Goal: Check status: Check status

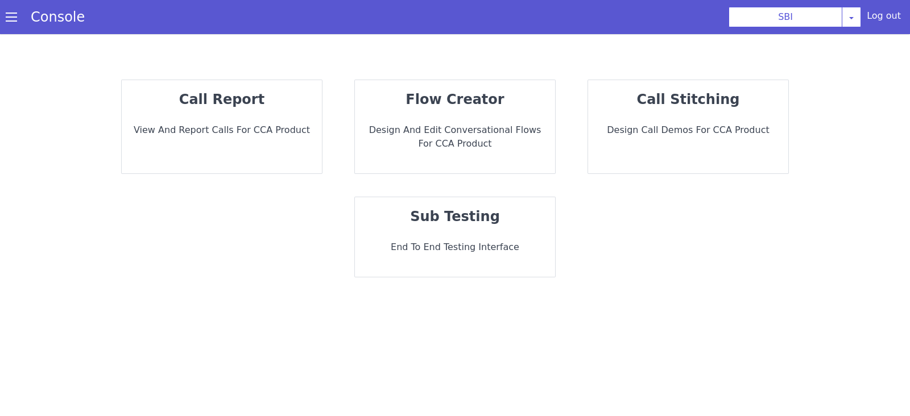
click at [270, 152] on div "call report View and report calls for CCA Product" at bounding box center [227, 112] width 205 height 105
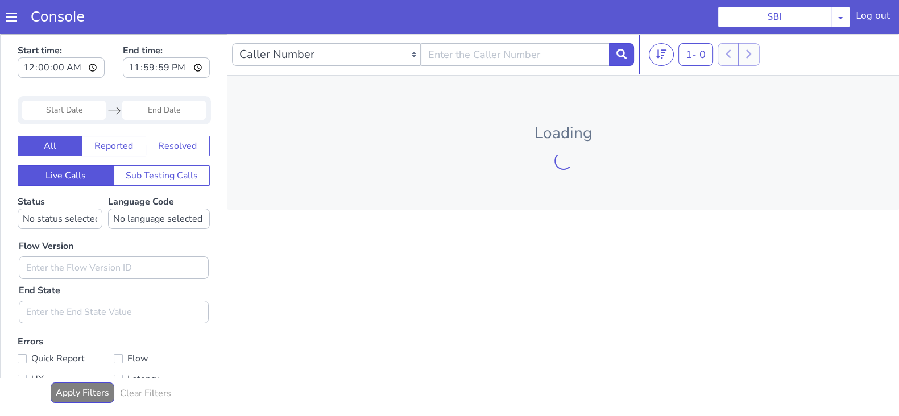
click at [74, 106] on input "Start Date" at bounding box center [64, 110] width 84 height 19
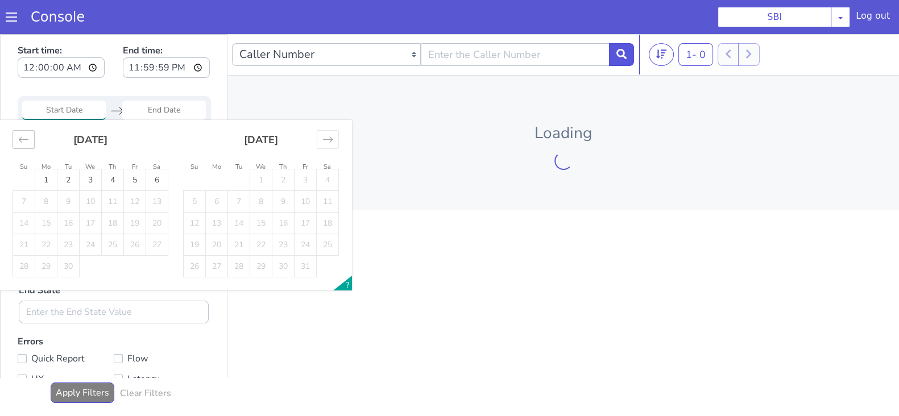
click at [22, 137] on icon "Move backward to switch to the previous month." at bounding box center [23, 139] width 11 height 11
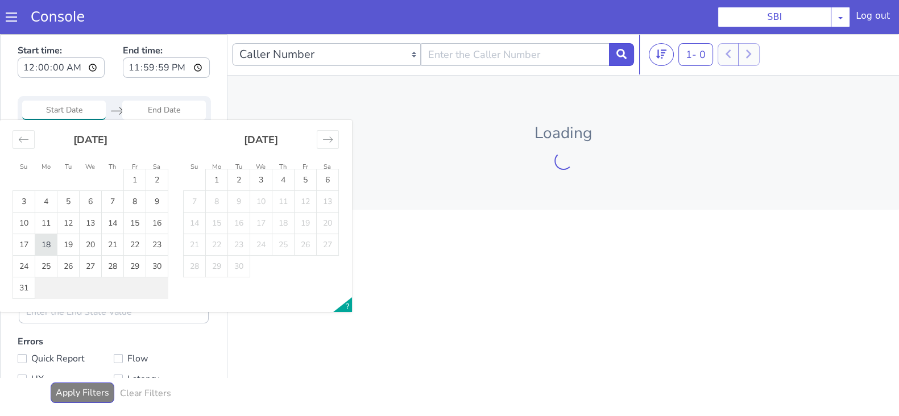
click at [48, 254] on td "18" at bounding box center [46, 245] width 22 height 22
type input "18 Aug 2025"
drag, startPoint x: 156, startPoint y: 108, endPoint x: 139, endPoint y: 133, distance: 30.3
click at [155, 107] on input "End Date" at bounding box center [164, 110] width 84 height 19
click at [48, 243] on td "18" at bounding box center [46, 245] width 22 height 22
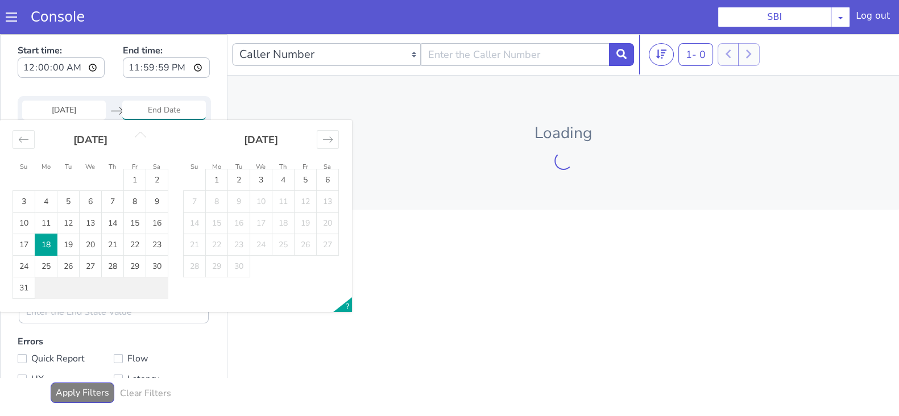
type input "18 Aug 2025"
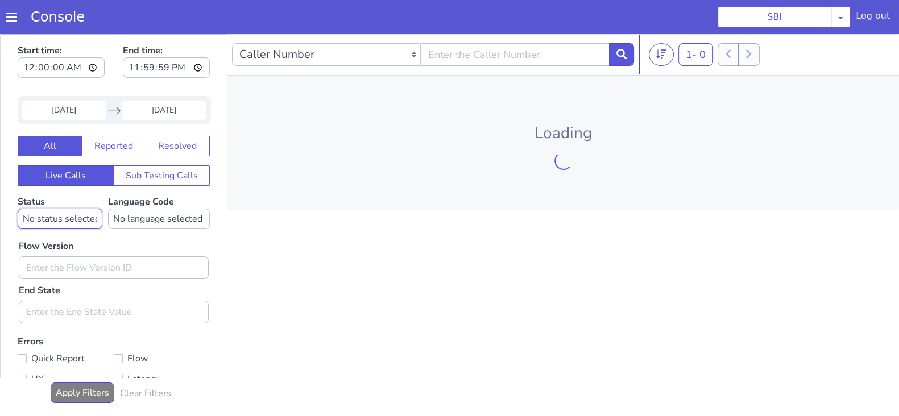
click at [55, 220] on select "No status selected HANGUP USER_HANGUP TRANSFER UNKNOWN" at bounding box center [60, 219] width 85 height 20
select select "TRANSFER"
click at [18, 209] on select "No status selected HANGUP USER_HANGUP TRANSFER UNKNOWN" at bounding box center [60, 219] width 85 height 20
click at [130, 225] on select "No language selected Hindi English Tamil Telugu Kanada Marathi Malayalam Gujara…" at bounding box center [159, 219] width 102 height 20
select select "en"
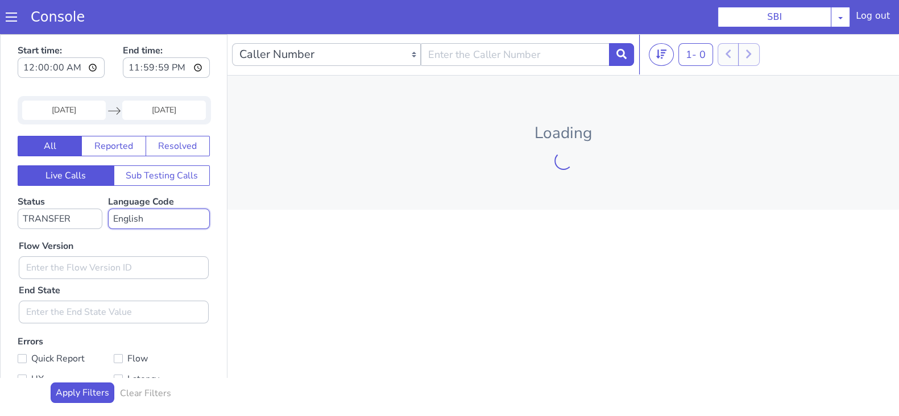
click at [108, 209] on select "No language selected Hindi English Tamil Telugu Kanada Marathi Malayalam Gujara…" at bounding box center [159, 219] width 102 height 20
click at [86, 263] on input "text" at bounding box center [114, 267] width 190 height 23
type input "0.1.2"
click at [622, 55] on icon at bounding box center [621, 54] width 10 height 10
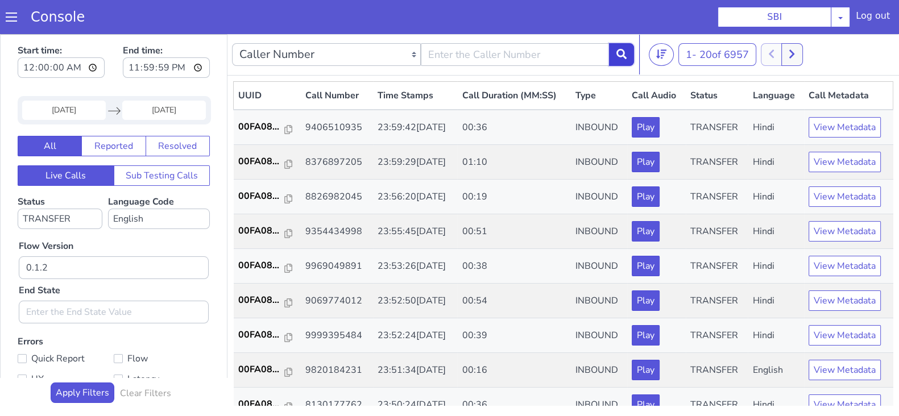
click at [630, 55] on button at bounding box center [621, 54] width 25 height 23
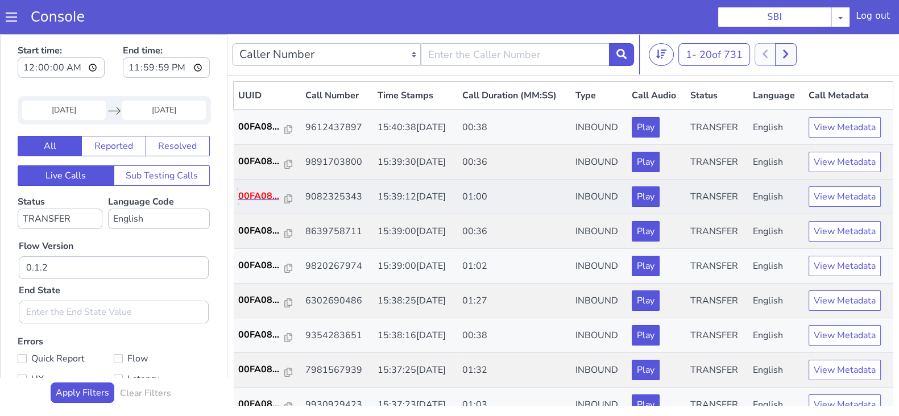
click at [249, 190] on p "00FA08..." at bounding box center [261, 196] width 47 height 14
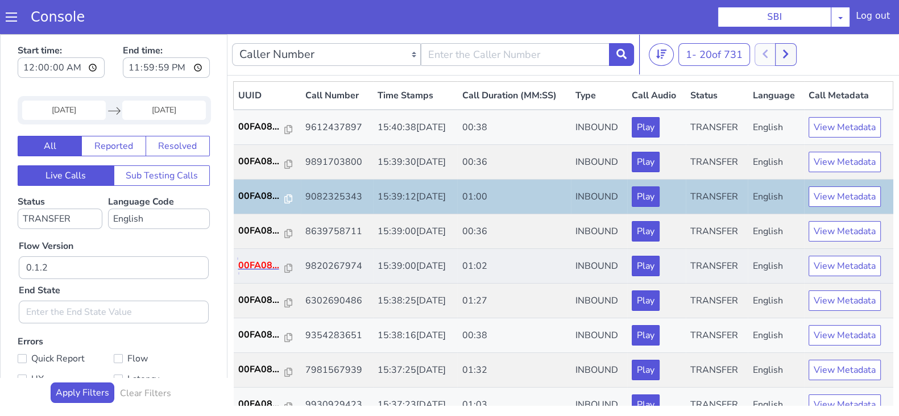
click at [264, 266] on p "00FA08..." at bounding box center [261, 266] width 47 height 14
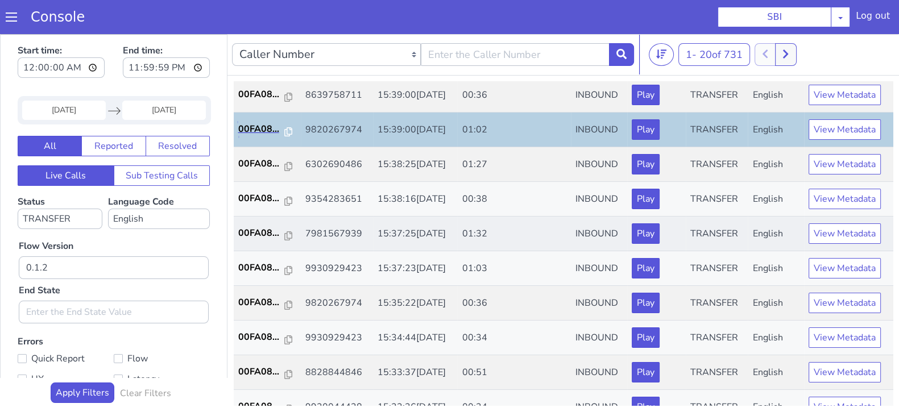
scroll to position [142, 0]
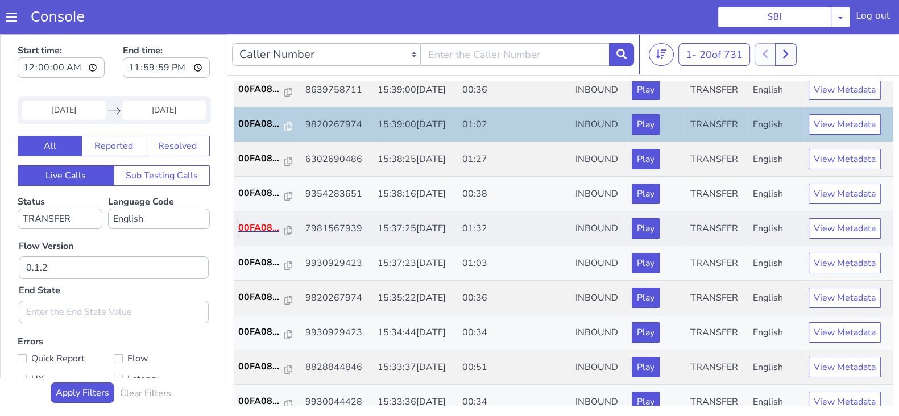
click at [255, 223] on p "00FA08..." at bounding box center [261, 228] width 47 height 14
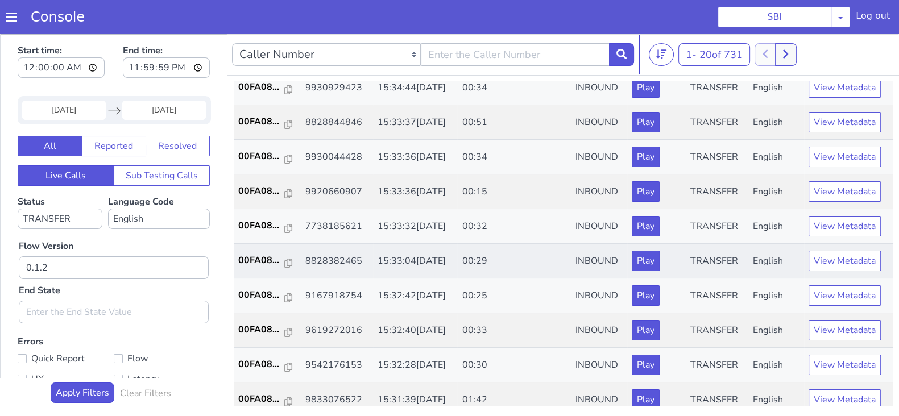
scroll to position [395, 0]
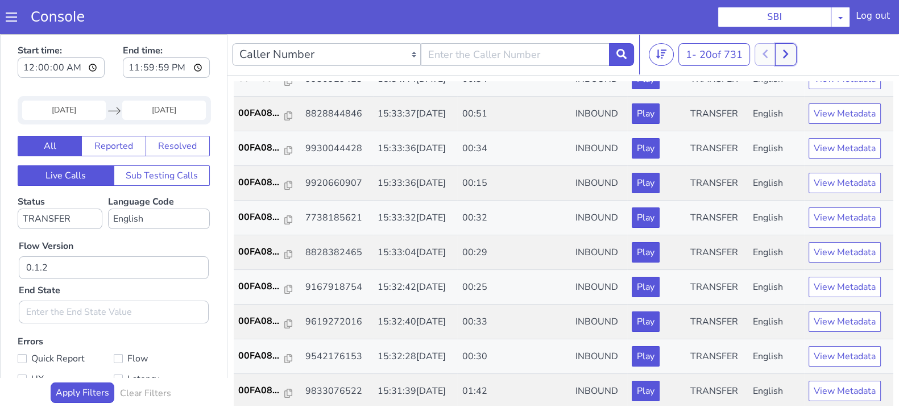
click at [789, 57] on icon at bounding box center [785, 54] width 6 height 10
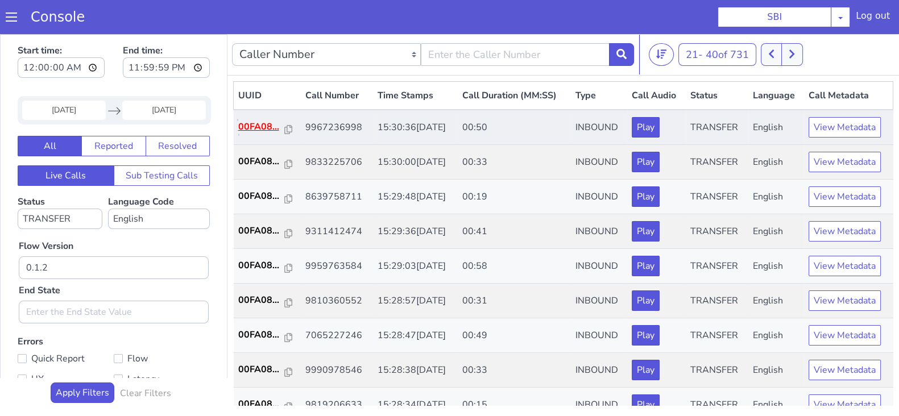
click at [259, 123] on p "00FA08..." at bounding box center [261, 127] width 47 height 14
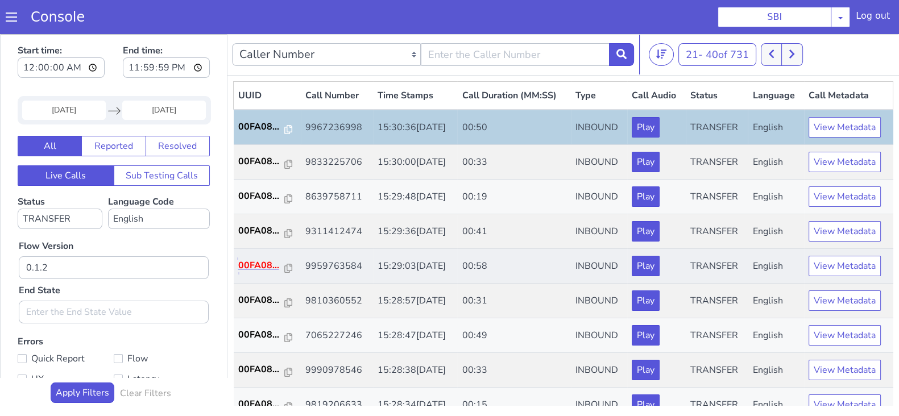
click at [266, 270] on p "00FA08..." at bounding box center [261, 266] width 47 height 14
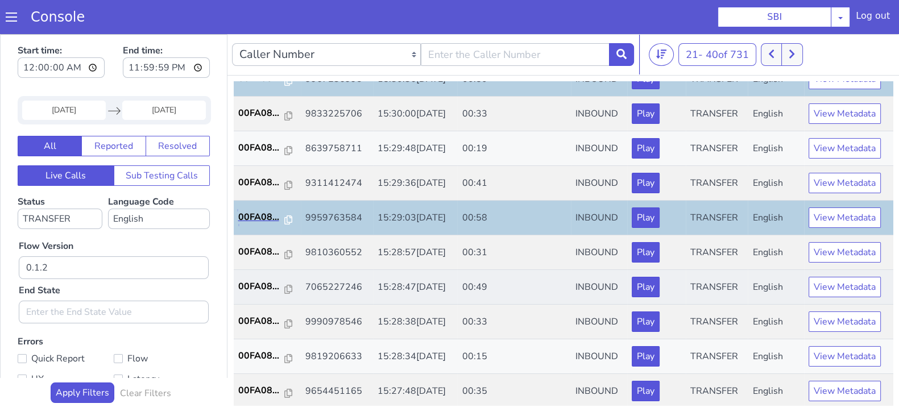
scroll to position [71, 0]
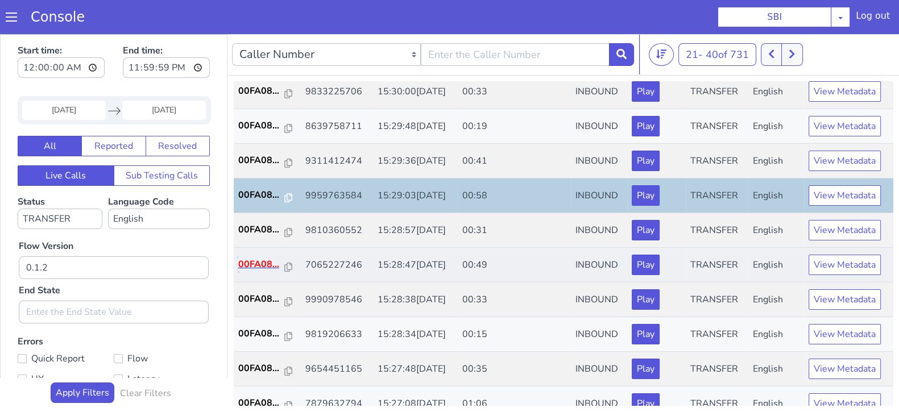
click at [256, 260] on p "00FA08..." at bounding box center [261, 265] width 47 height 14
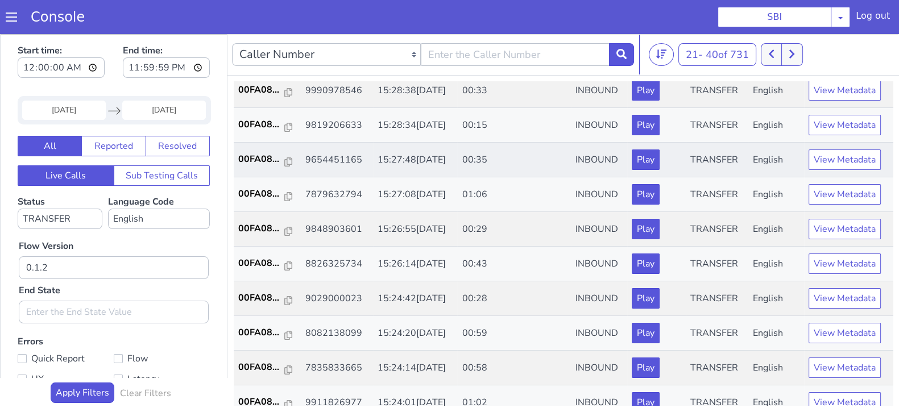
scroll to position [284, 0]
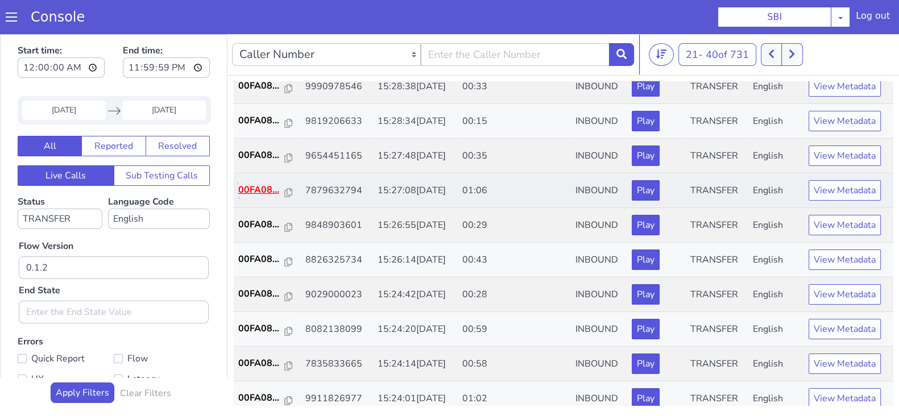
click at [253, 192] on p "00FA08..." at bounding box center [261, 190] width 47 height 14
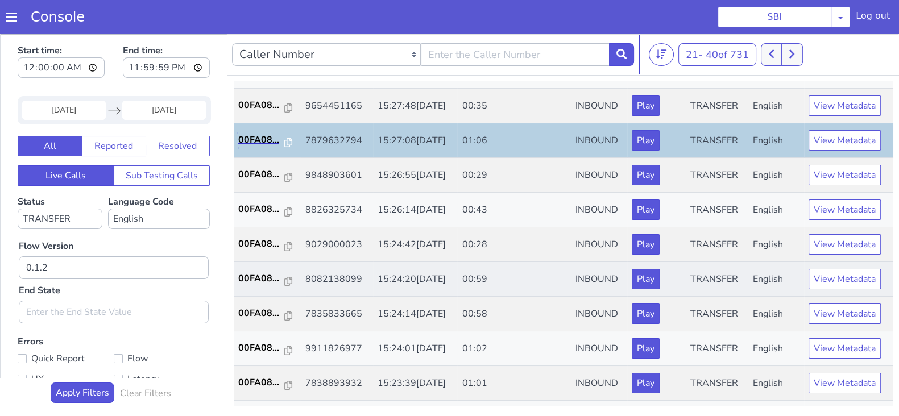
scroll to position [395, 0]
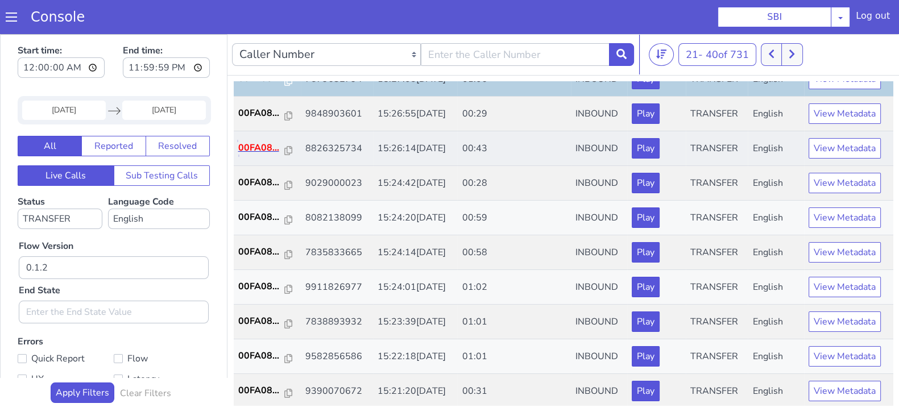
click at [266, 146] on p "00FA08..." at bounding box center [261, 148] width 47 height 14
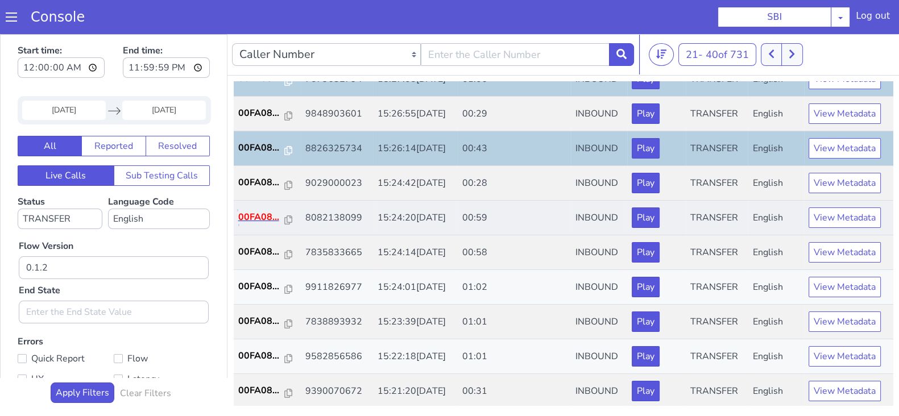
click at [259, 213] on p "00FA08..." at bounding box center [261, 217] width 47 height 14
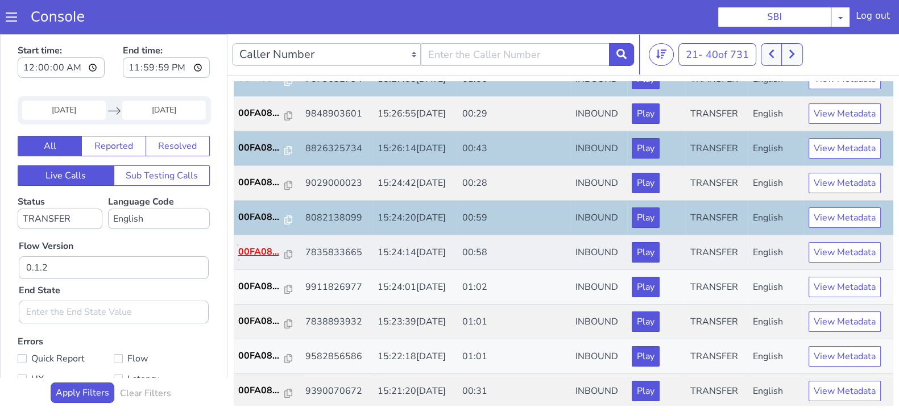
click at [248, 248] on p "00FA08..." at bounding box center [261, 252] width 47 height 14
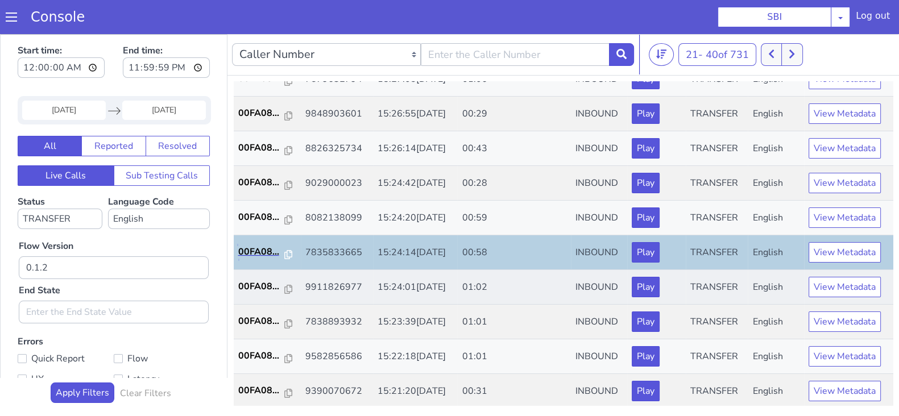
scroll to position [3, 0]
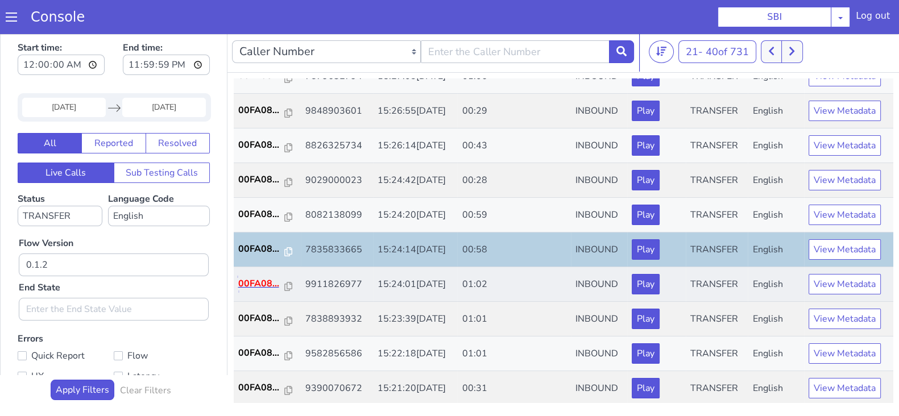
click at [257, 285] on p "00FA08..." at bounding box center [261, 284] width 47 height 14
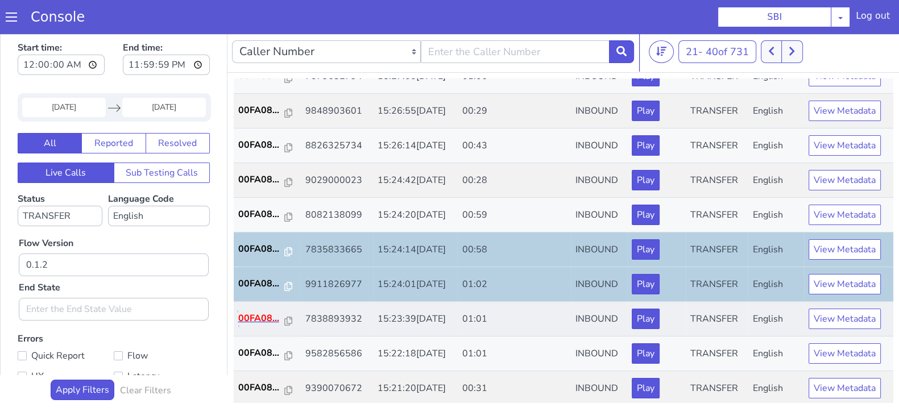
click at [264, 318] on p "00FA08..." at bounding box center [261, 319] width 47 height 14
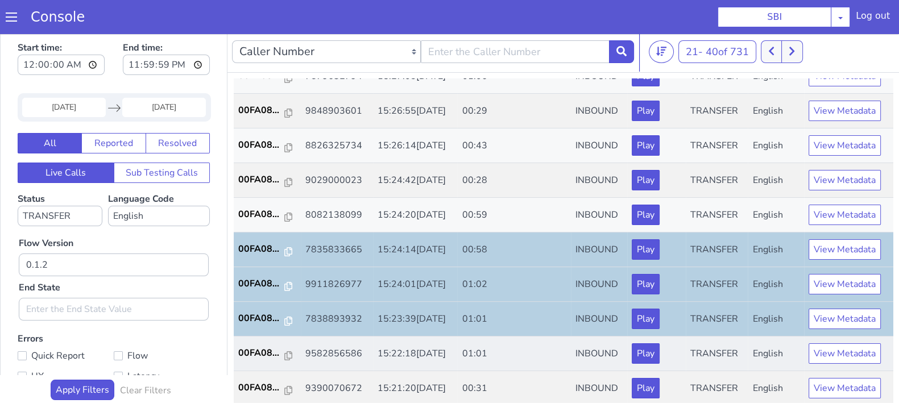
click at [256, 359] on td "00FA08..." at bounding box center [267, 354] width 67 height 35
click at [249, 351] on p "00FA08..." at bounding box center [261, 353] width 47 height 14
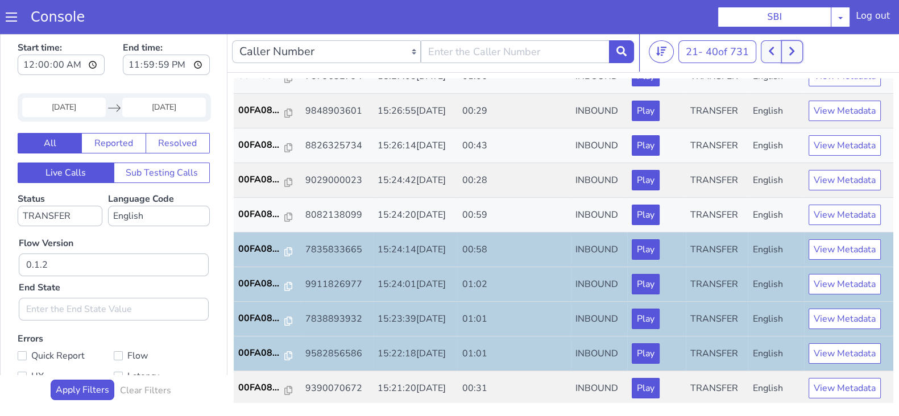
click at [790, 49] on button at bounding box center [791, 51] width 21 height 23
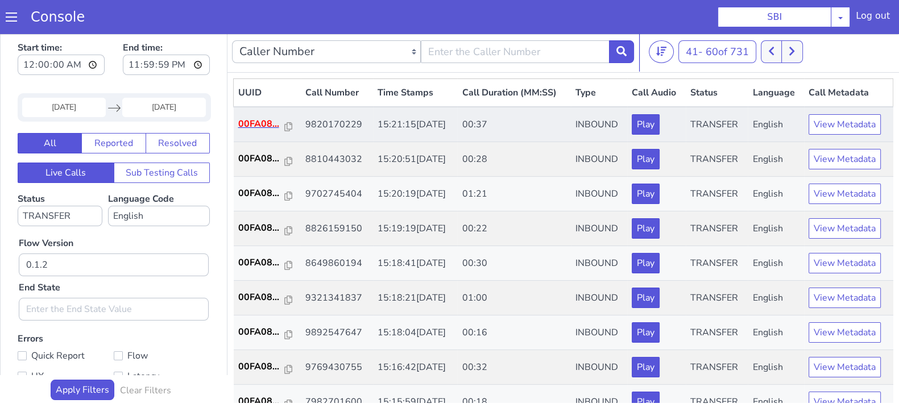
click at [261, 117] on td "00FA08..." at bounding box center [267, 124] width 67 height 35
click at [266, 129] on p "00FA08..." at bounding box center [261, 124] width 47 height 14
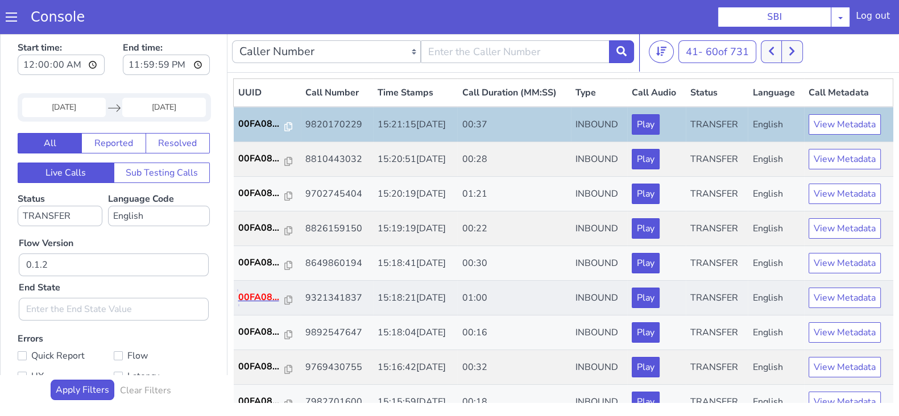
click at [253, 291] on p "00FA08..." at bounding box center [261, 298] width 47 height 14
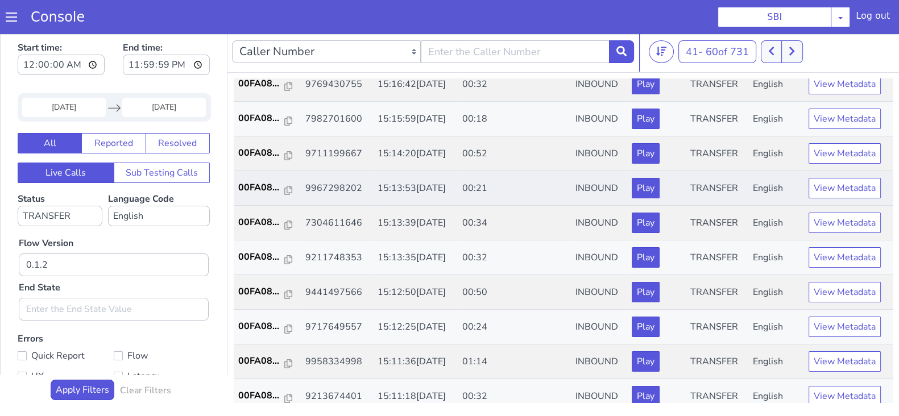
scroll to position [284, 0]
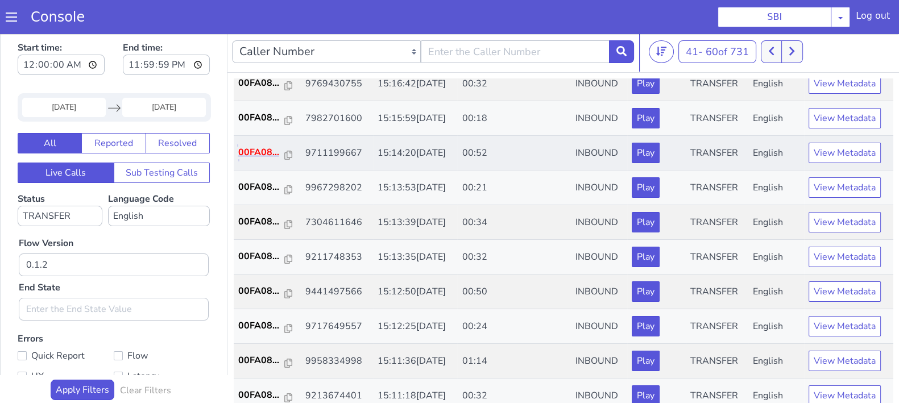
click at [256, 152] on p "00FA08..." at bounding box center [261, 153] width 47 height 14
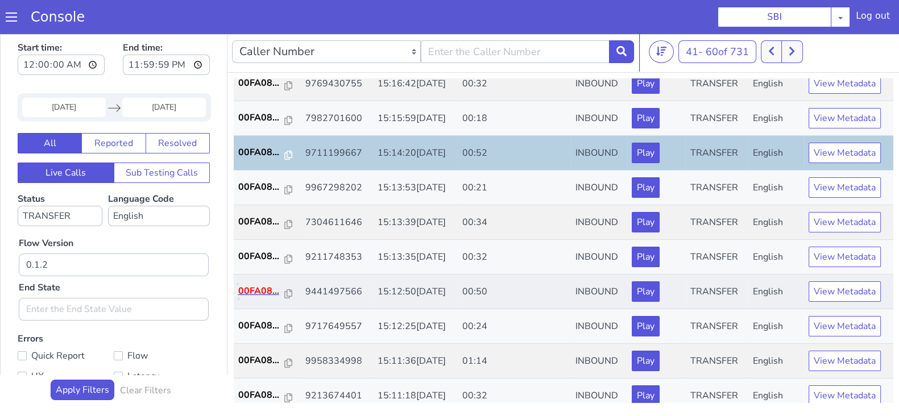
click at [260, 287] on p "00FA08..." at bounding box center [261, 291] width 47 height 14
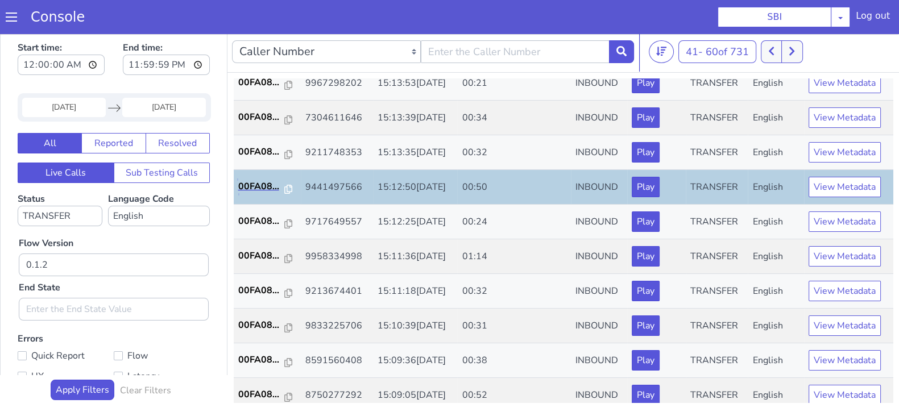
scroll to position [395, 0]
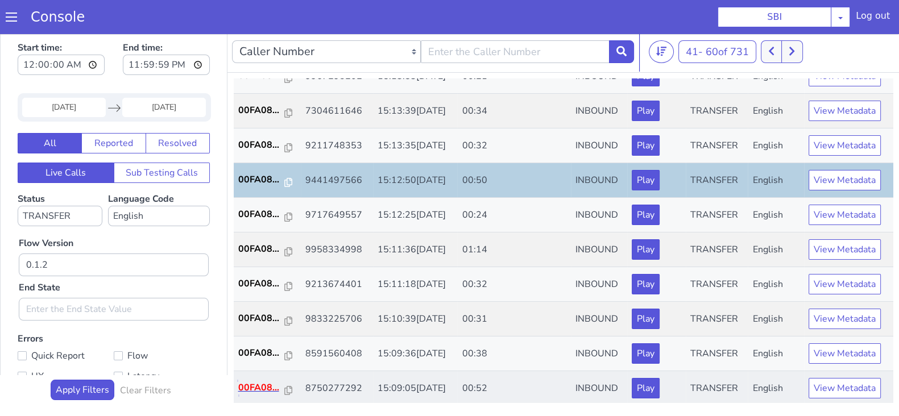
click at [258, 385] on p "00FA08..." at bounding box center [261, 388] width 47 height 14
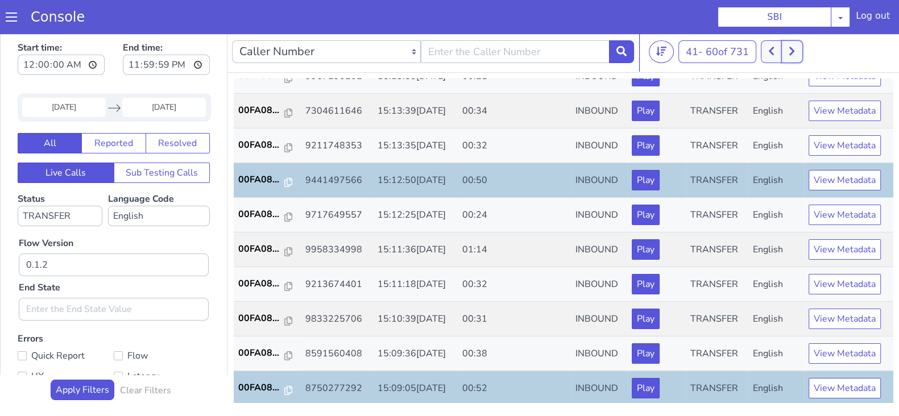
click at [795, 55] on icon at bounding box center [792, 51] width 6 height 10
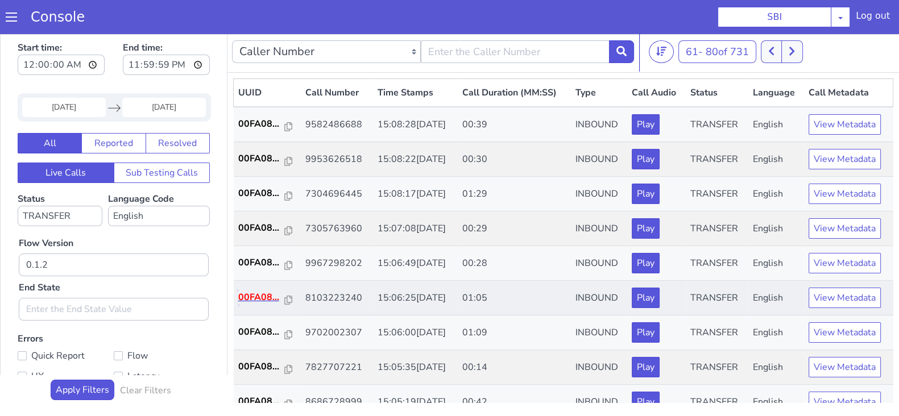
click at [259, 297] on p "00FA08..." at bounding box center [261, 298] width 47 height 14
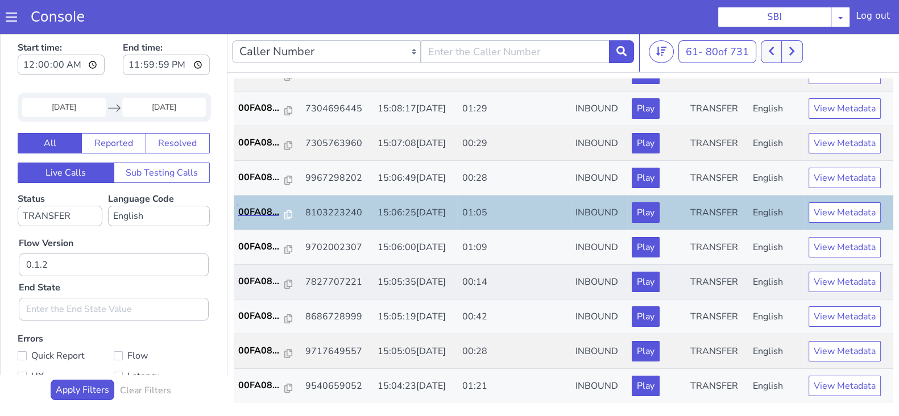
scroll to position [142, 0]
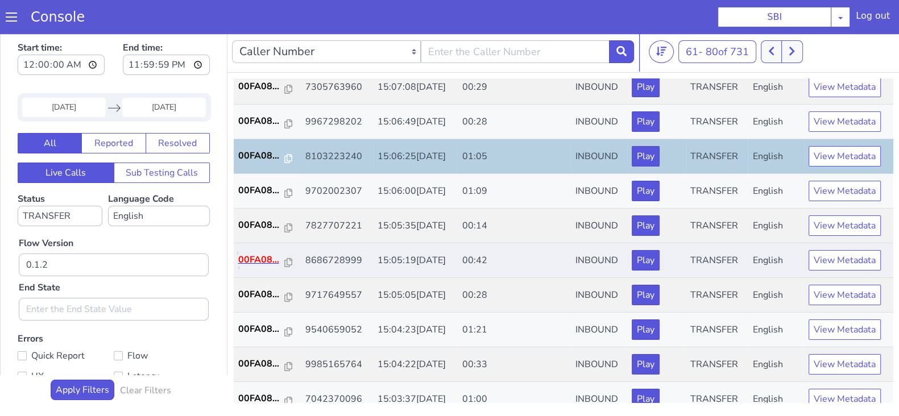
click at [259, 258] on p "00FA08..." at bounding box center [261, 260] width 47 height 14
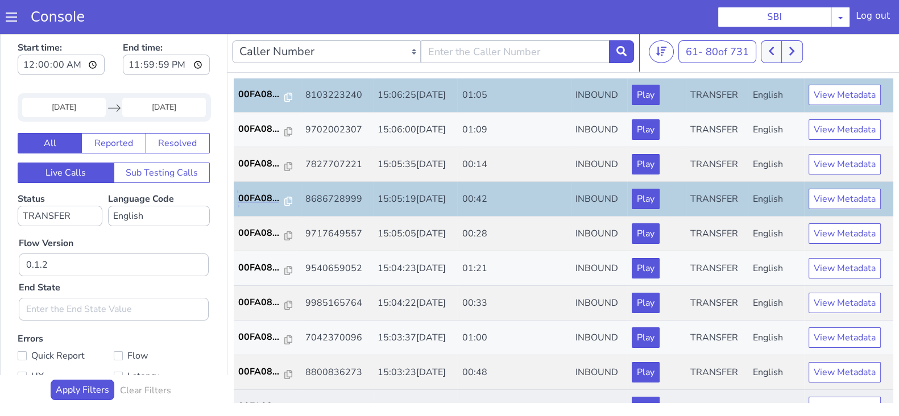
scroll to position [284, 0]
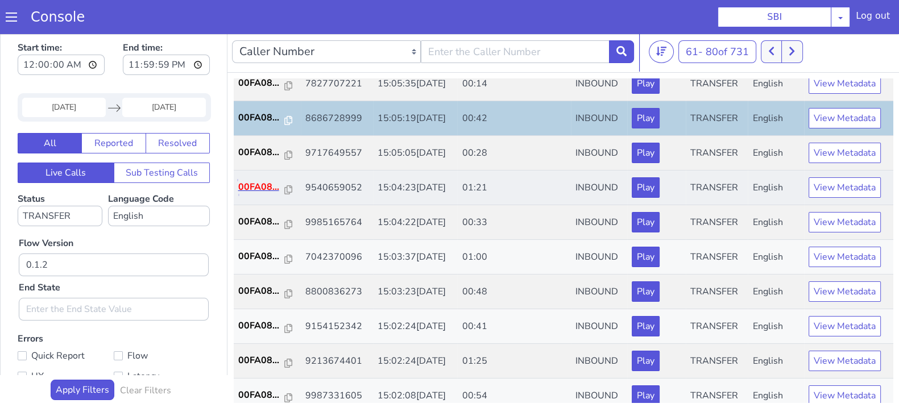
click at [251, 186] on p "00FA08..." at bounding box center [261, 187] width 47 height 14
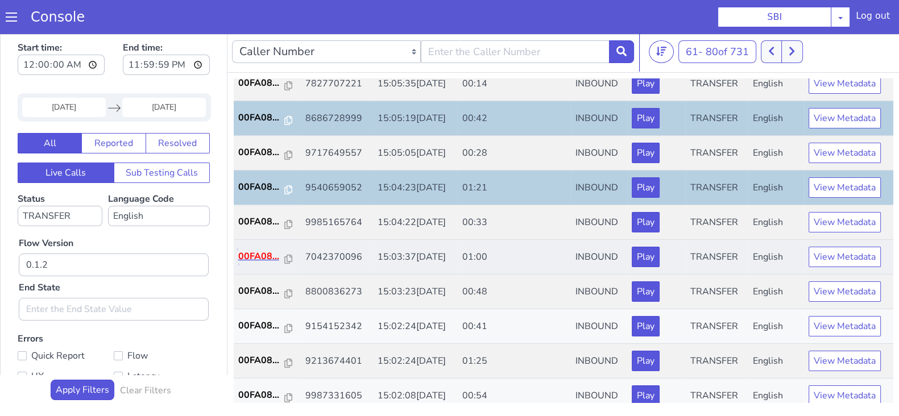
click at [255, 253] on p "00FA08..." at bounding box center [261, 257] width 47 height 14
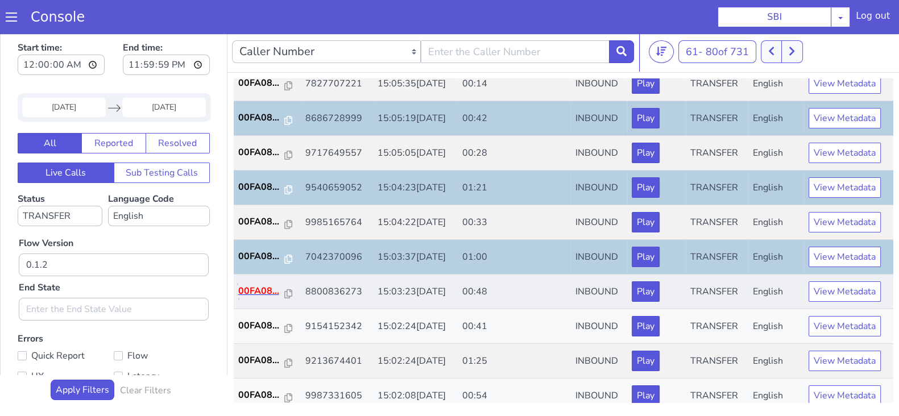
click at [261, 292] on p "00FA08..." at bounding box center [261, 291] width 47 height 14
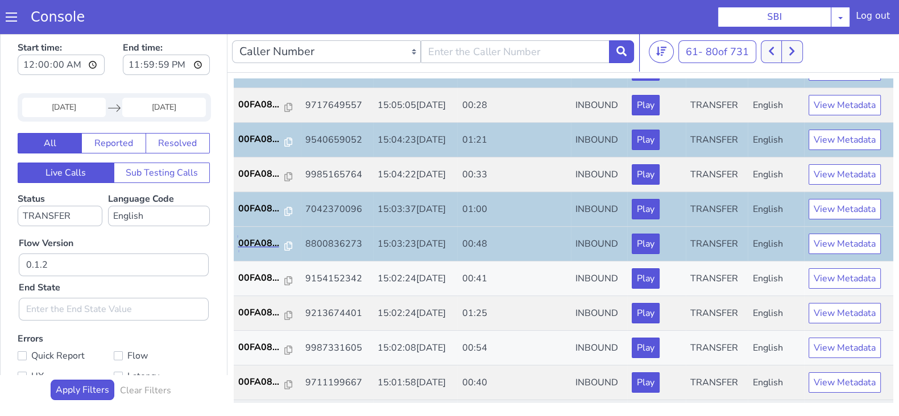
scroll to position [395, 0]
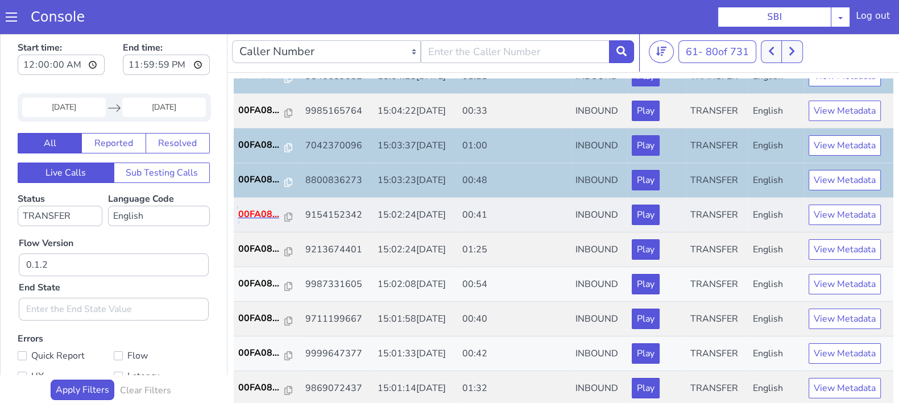
click at [242, 210] on p "00FA08..." at bounding box center [261, 215] width 47 height 14
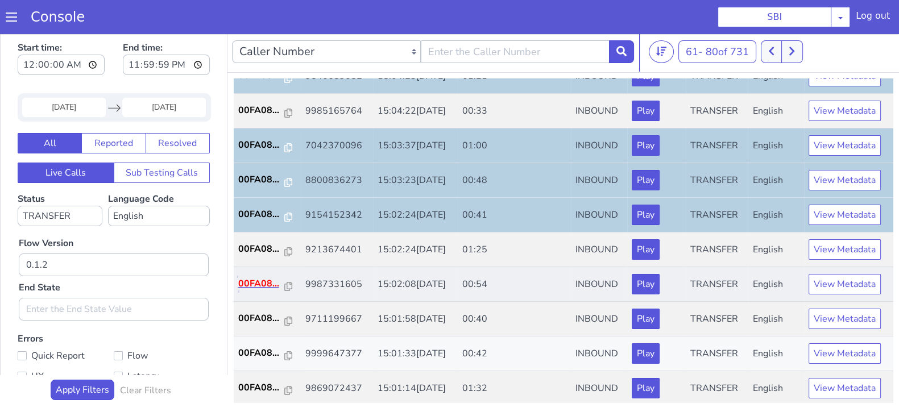
click at [252, 277] on p "00FA08..." at bounding box center [261, 284] width 47 height 14
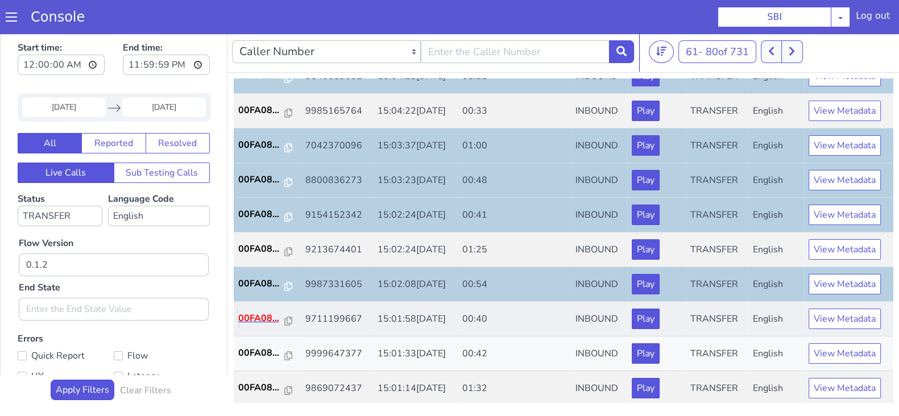
click at [263, 317] on p "00FA08..." at bounding box center [261, 319] width 47 height 14
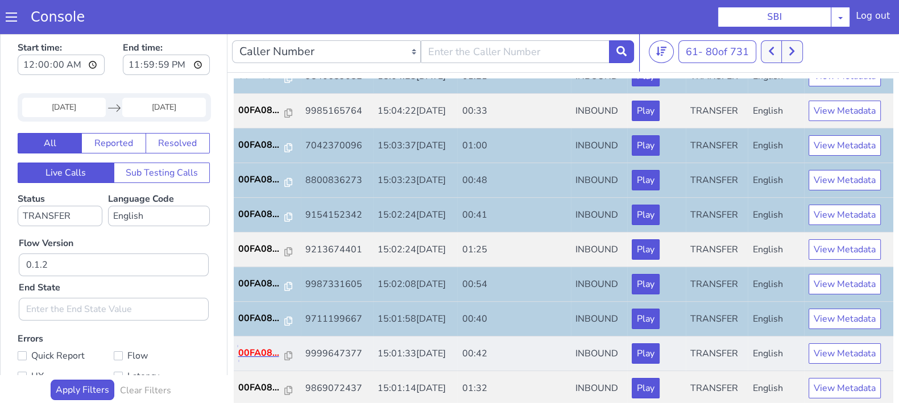
click at [262, 347] on p "00FA08..." at bounding box center [261, 353] width 47 height 14
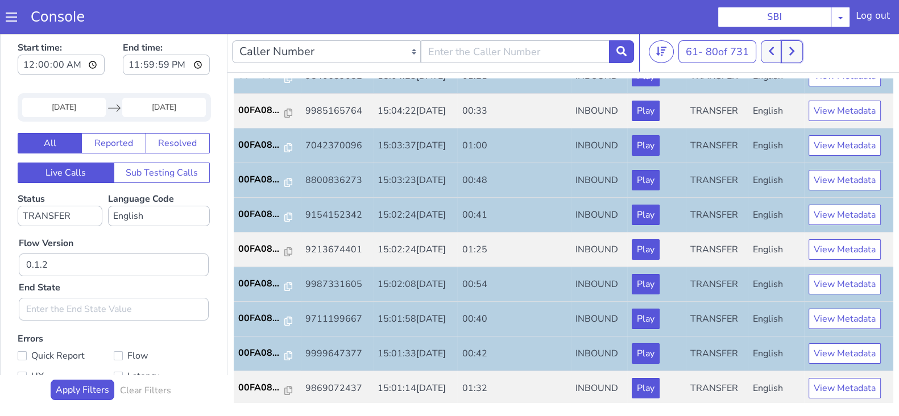
click at [792, 57] on button at bounding box center [791, 51] width 21 height 23
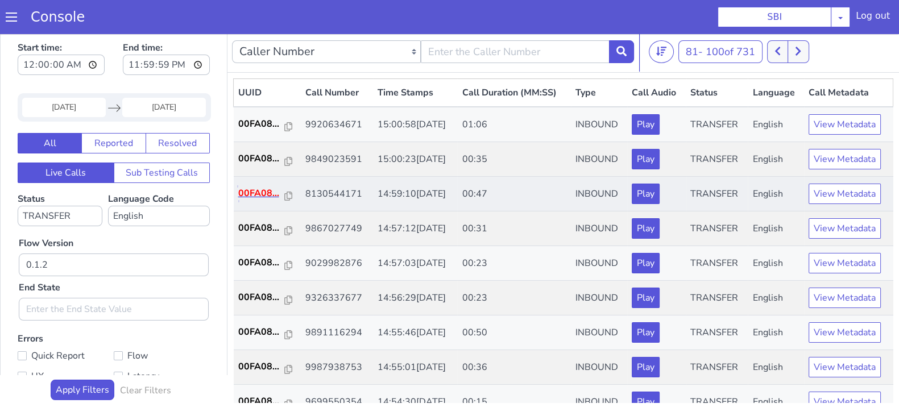
click at [258, 188] on p "00FA08..." at bounding box center [261, 194] width 47 height 14
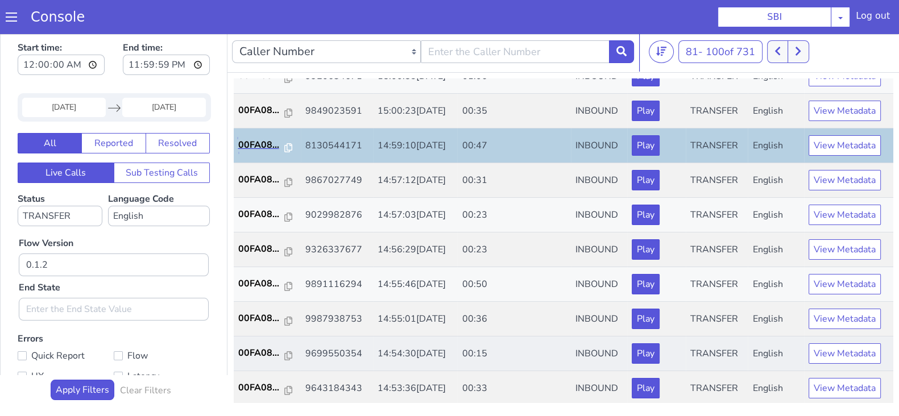
scroll to position [142, 0]
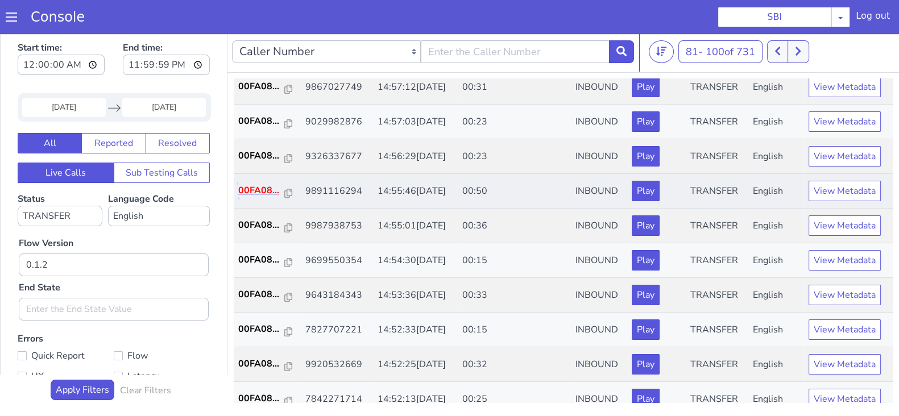
click at [248, 193] on p "00FA08..." at bounding box center [261, 191] width 47 height 14
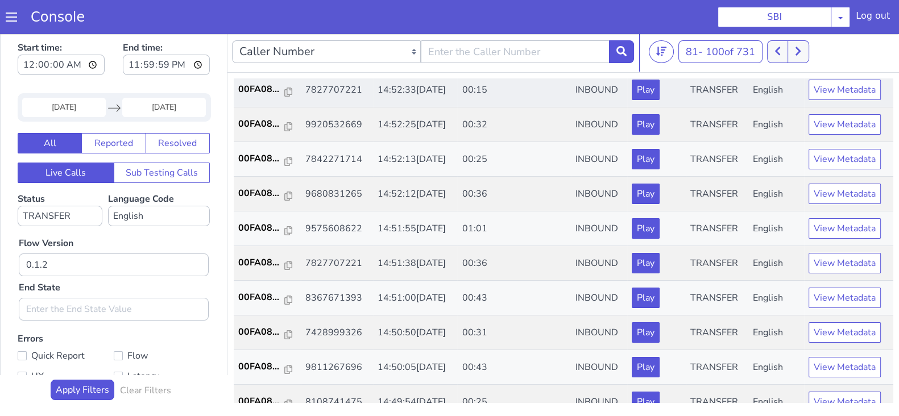
scroll to position [395, 0]
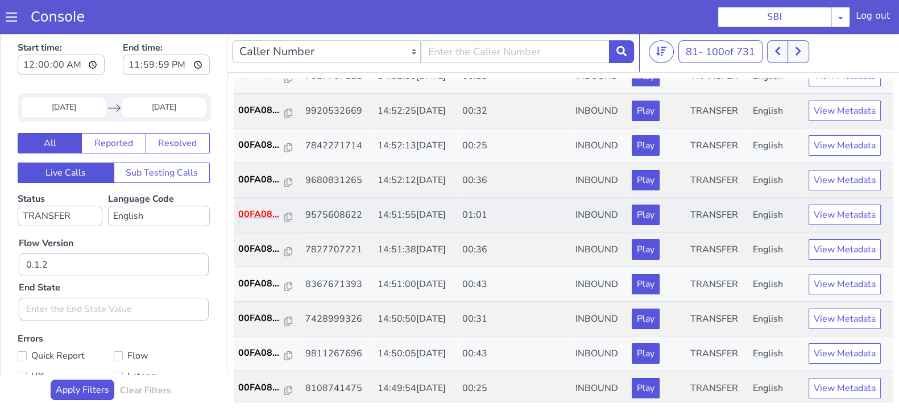
click at [250, 214] on p "00FA08..." at bounding box center [261, 215] width 47 height 14
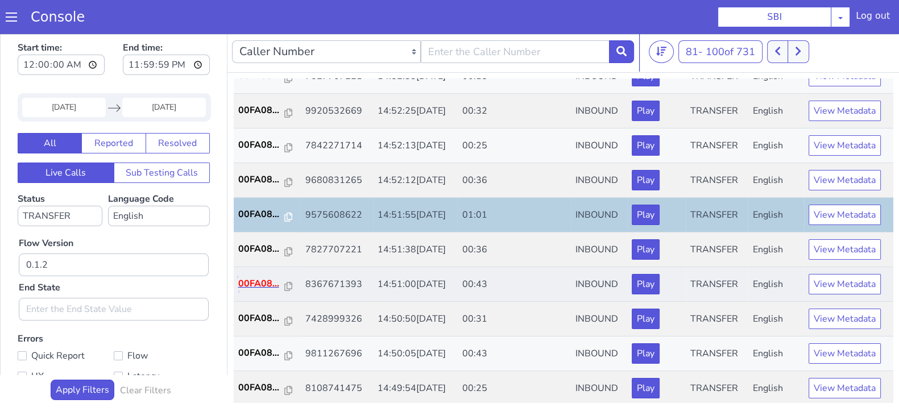
click at [253, 277] on p "00FA08..." at bounding box center [261, 284] width 47 height 14
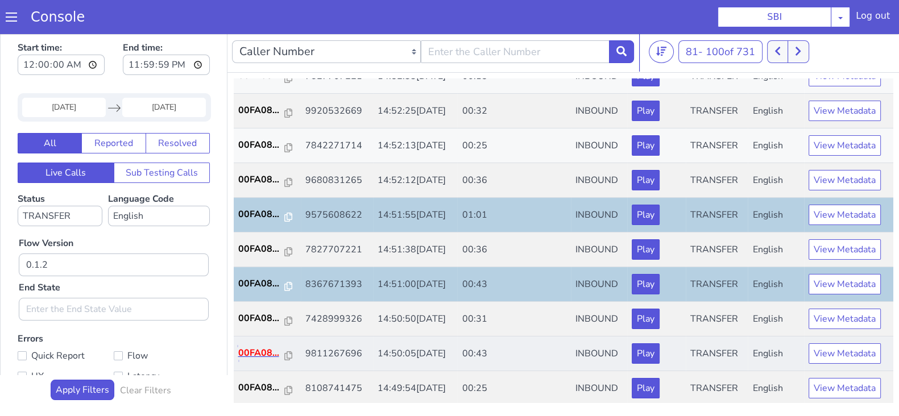
click at [256, 353] on p "00FA08..." at bounding box center [261, 353] width 47 height 14
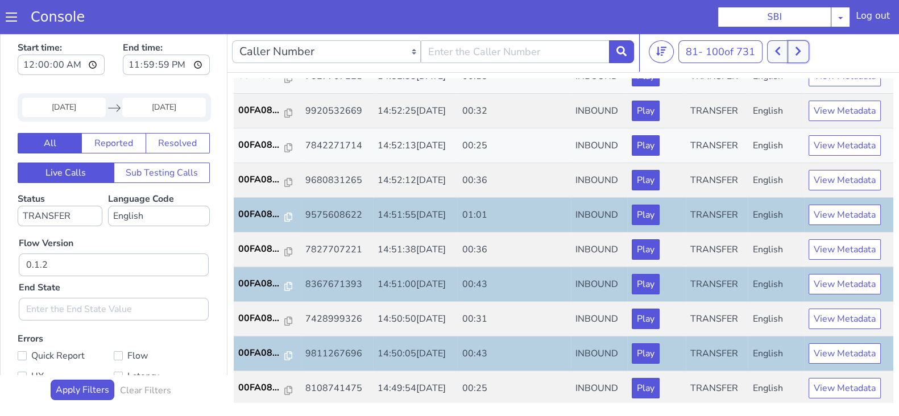
click at [805, 49] on button at bounding box center [798, 51] width 21 height 23
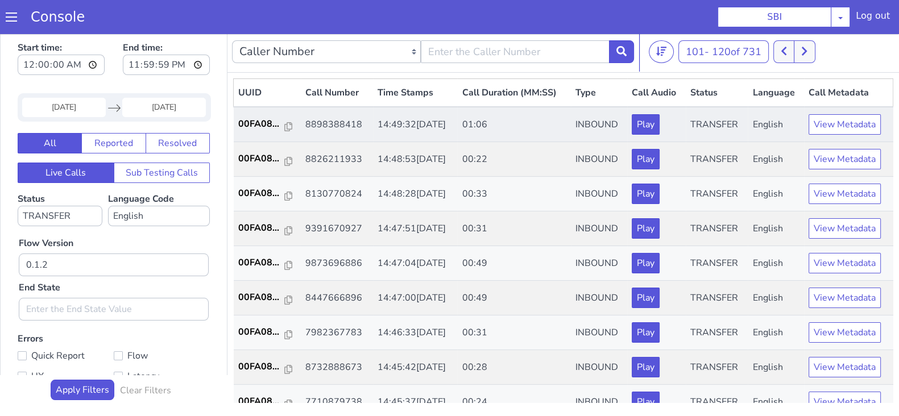
click at [253, 115] on td "00FA08..." at bounding box center [267, 124] width 67 height 35
click at [253, 129] on p "00FA08..." at bounding box center [261, 124] width 47 height 14
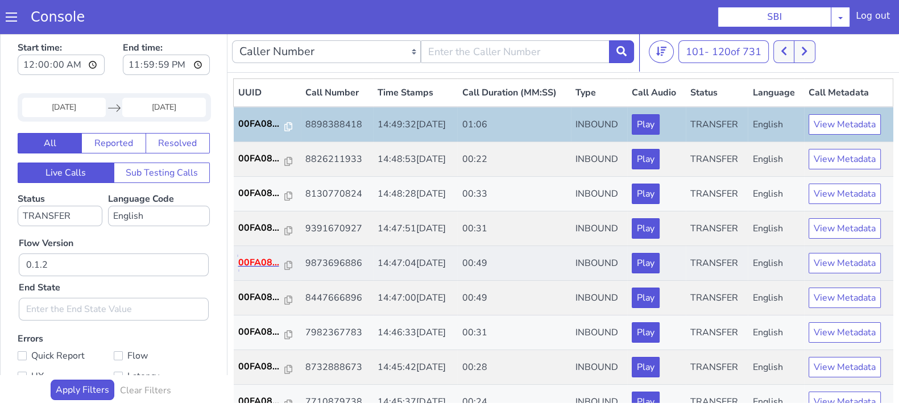
click at [256, 260] on p "00FA08..." at bounding box center [261, 263] width 47 height 14
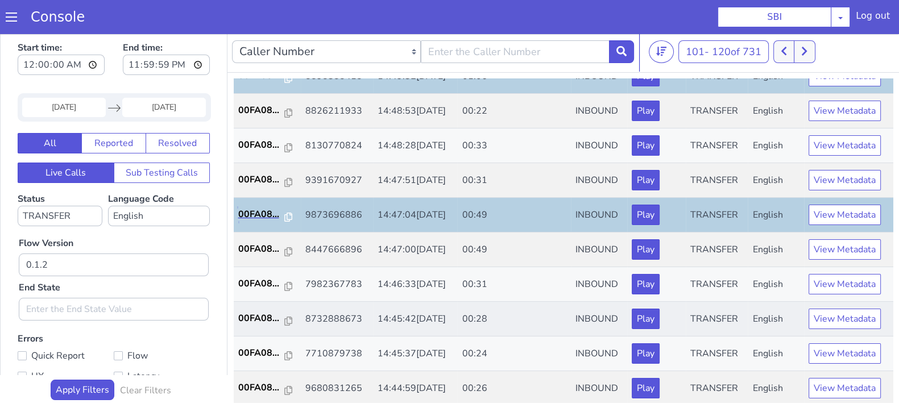
scroll to position [71, 0]
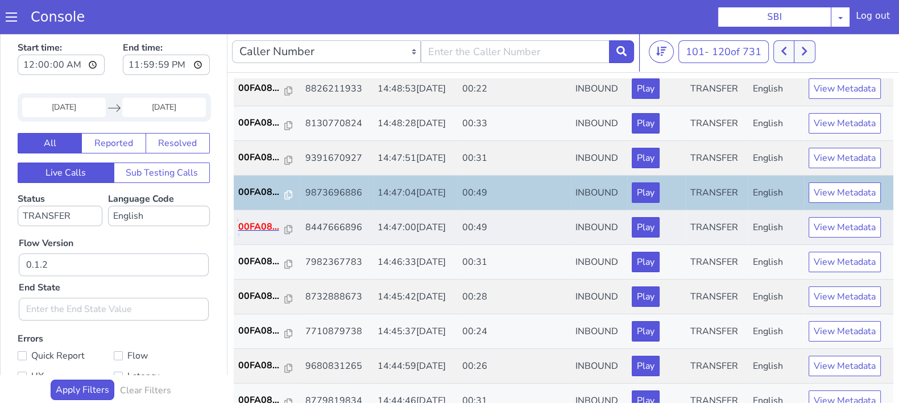
click at [253, 224] on p "00FA08..." at bounding box center [261, 227] width 47 height 14
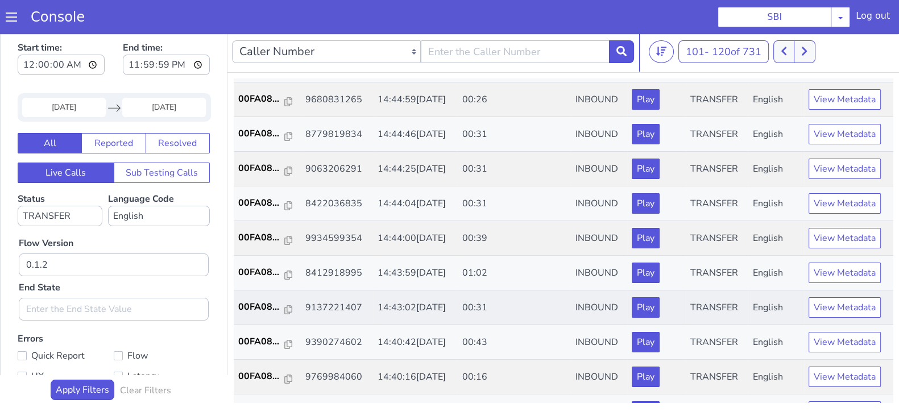
scroll to position [355, 0]
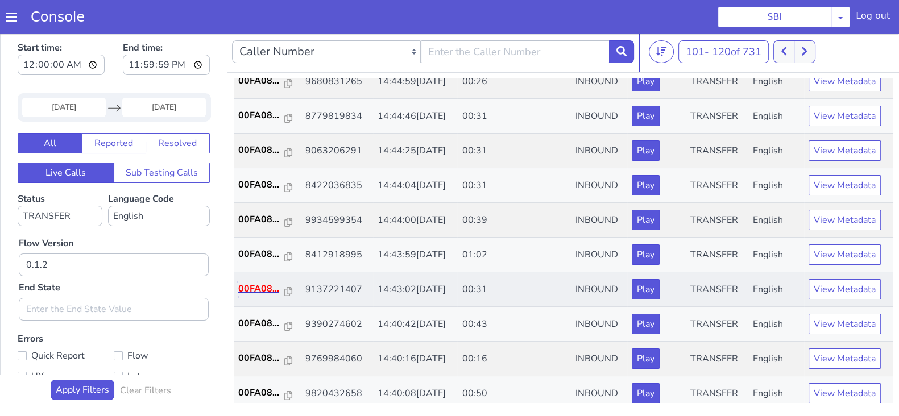
click at [257, 286] on p "00FA08..." at bounding box center [261, 289] width 47 height 14
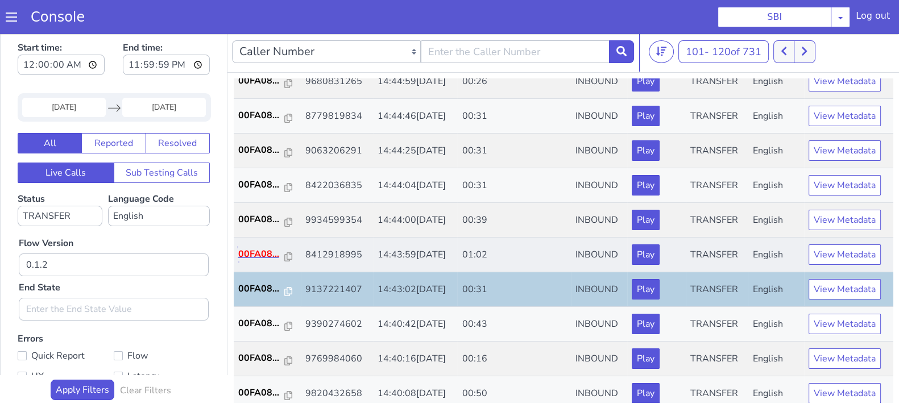
click at [245, 247] on p "00FA08..." at bounding box center [261, 254] width 47 height 14
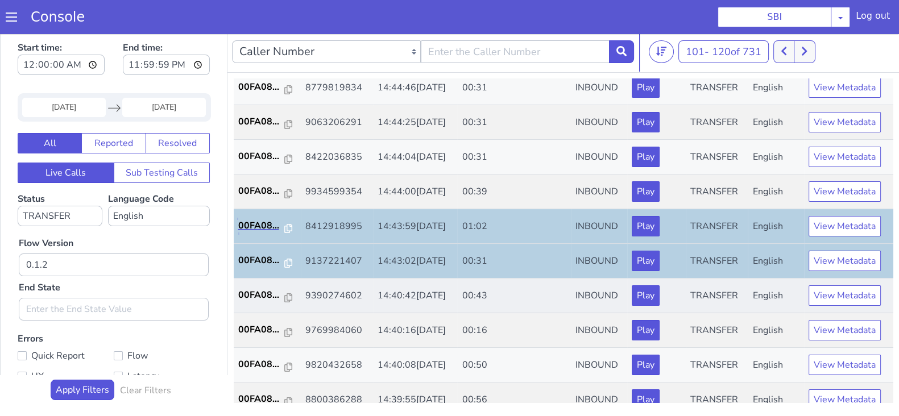
scroll to position [395, 0]
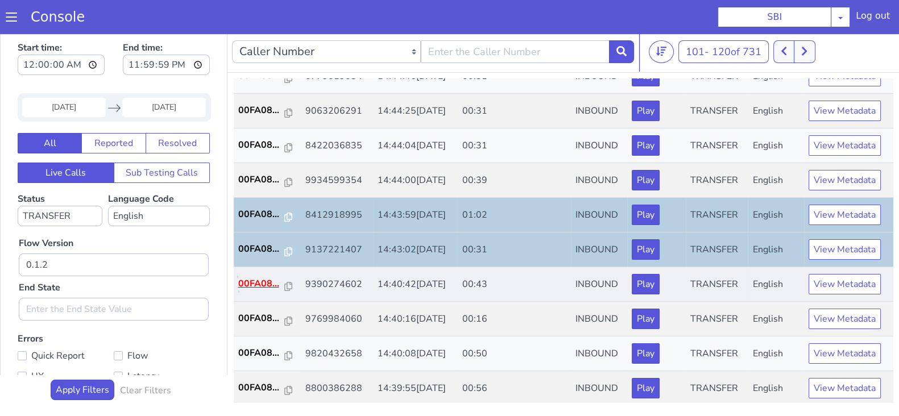
click at [255, 277] on p "00FA08..." at bounding box center [261, 284] width 47 height 14
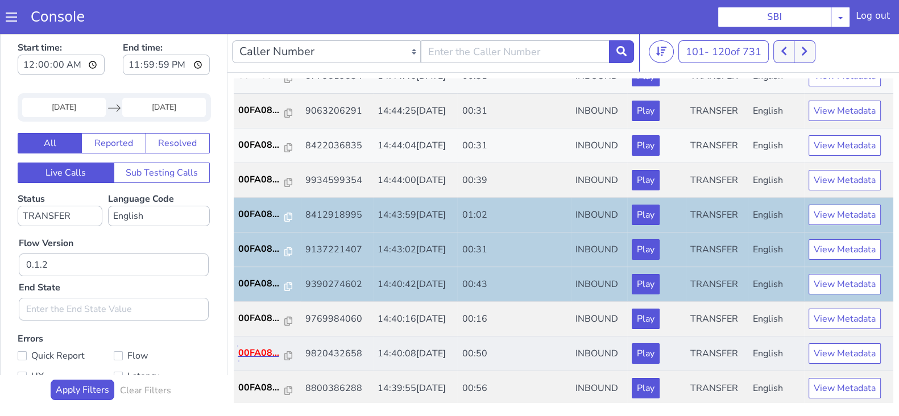
click at [253, 351] on p "00FA08..." at bounding box center [261, 353] width 47 height 14
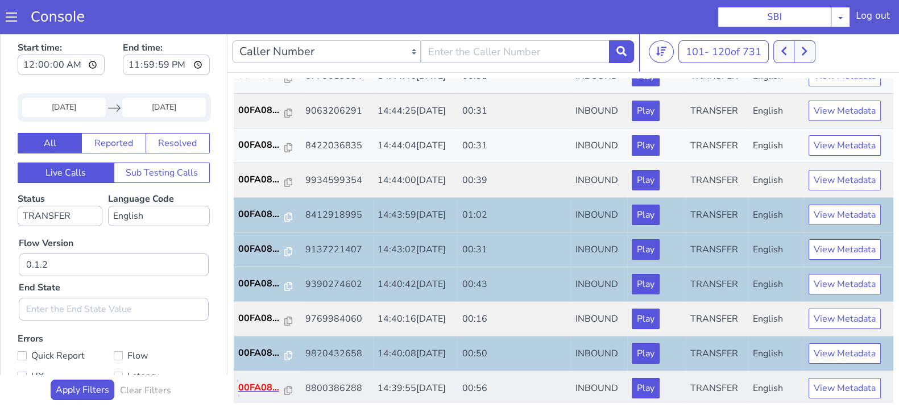
click at [262, 386] on p "00FA08..." at bounding box center [261, 388] width 47 height 14
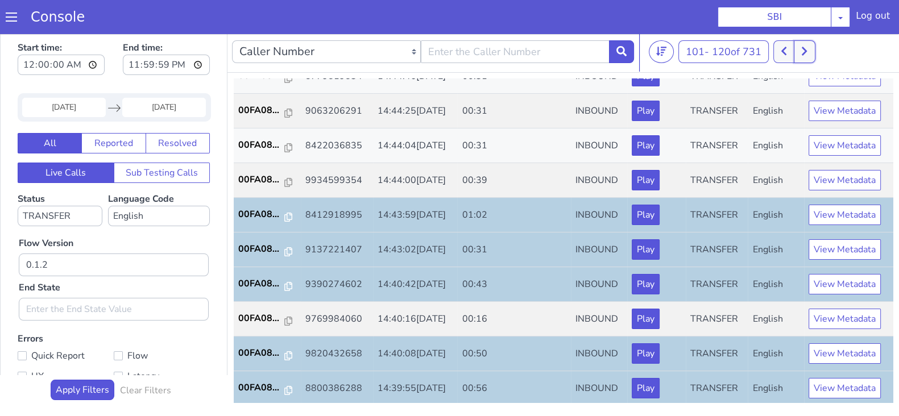
click at [807, 49] on icon at bounding box center [804, 51] width 6 height 10
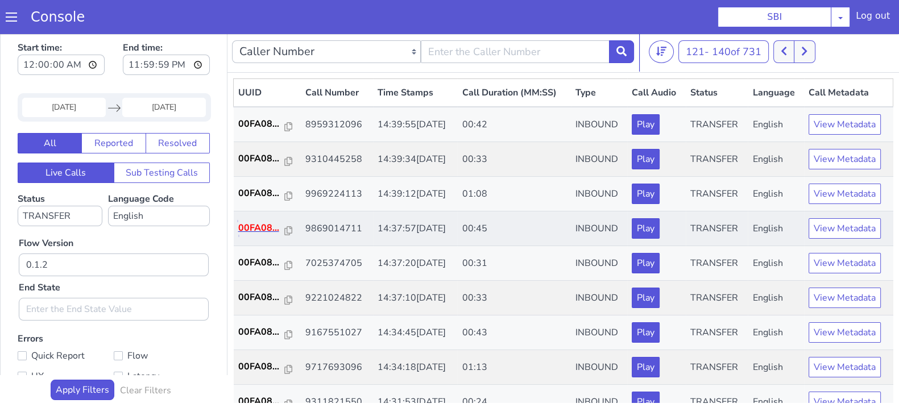
click at [253, 224] on p "00FA08..." at bounding box center [261, 228] width 47 height 14
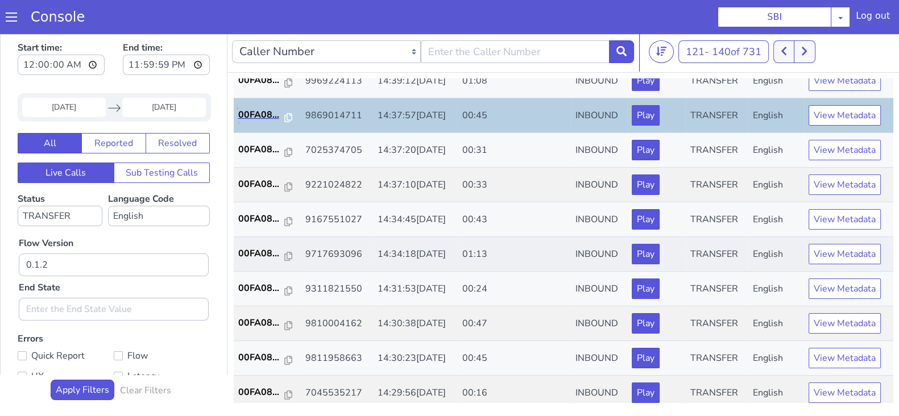
scroll to position [142, 0]
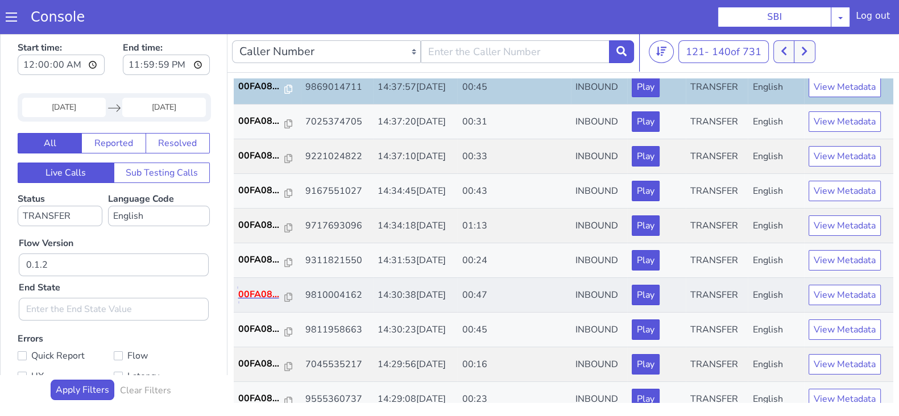
click at [245, 291] on p "00FA08..." at bounding box center [261, 295] width 47 height 14
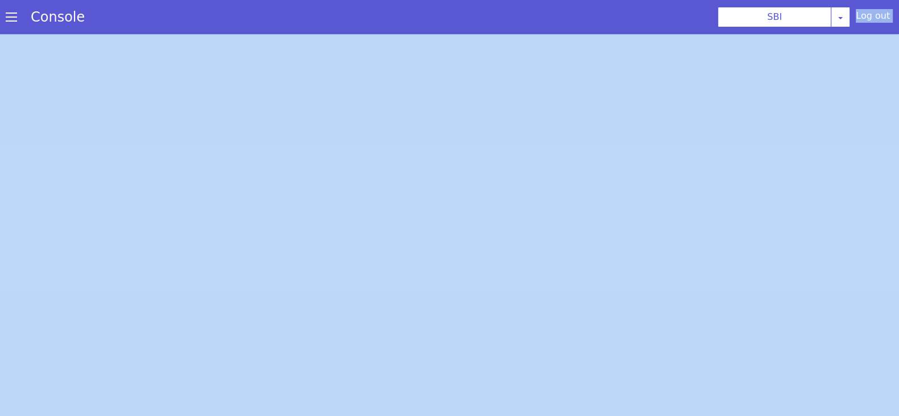
drag, startPoint x: 317, startPoint y: 3, endPoint x: 586, endPoint y: -62, distance: 276.8
click at [586, 0] on html "Console SBI [PERSON_NAME] Airtel DTH Pilot Airtel POC [PERSON_NAME] Blue NT Ali…" at bounding box center [449, 208] width 899 height 416
